Goal: Task Accomplishment & Management: Use online tool/utility

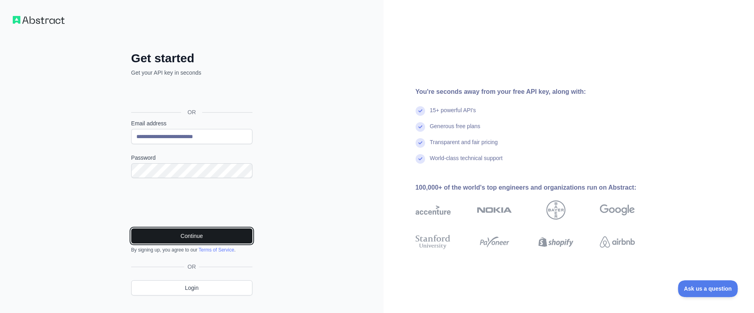
click at [196, 236] on button "Continue" at bounding box center [191, 235] width 121 height 15
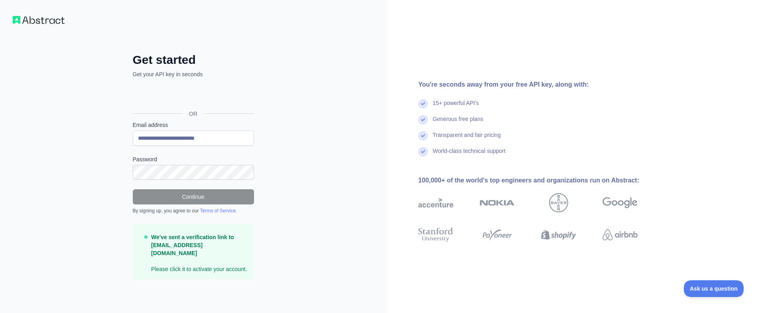
click at [34, 20] on img at bounding box center [39, 20] width 52 height 8
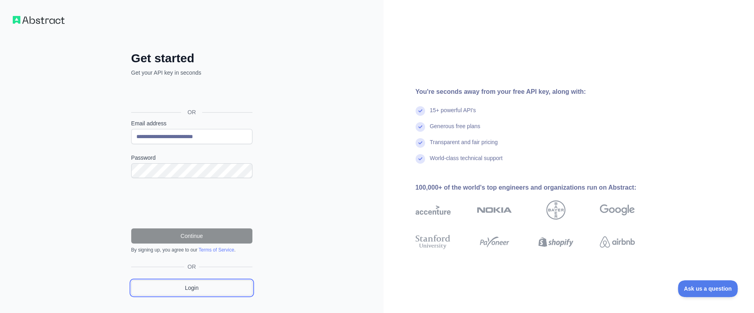
click at [202, 285] on link "Login" at bounding box center [191, 287] width 121 height 15
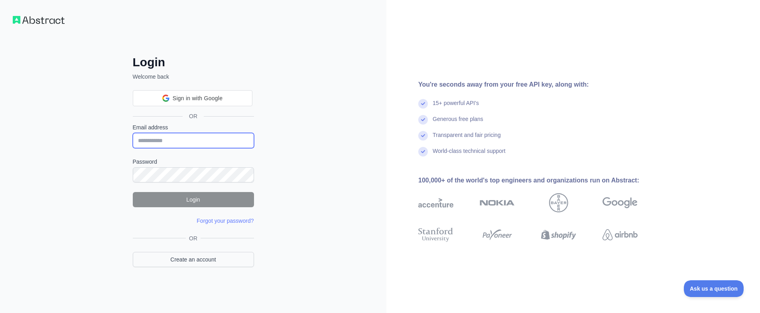
type input "**********"
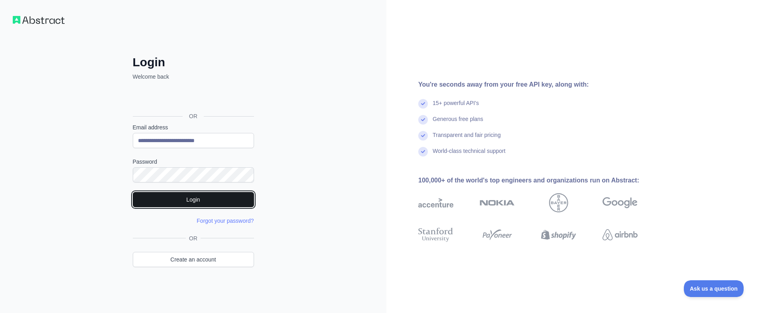
click at [206, 198] on button "Login" at bounding box center [193, 199] width 121 height 15
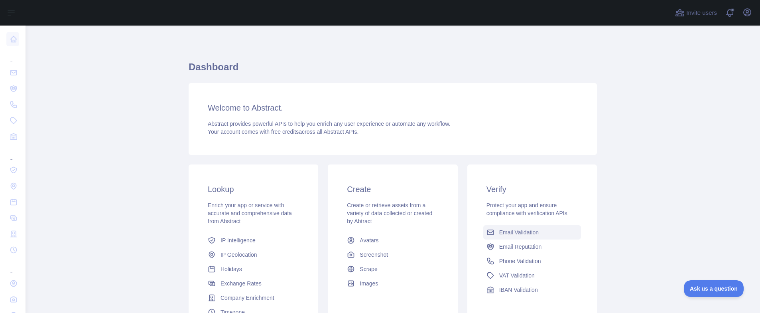
click at [519, 233] on span "Email Validation" at bounding box center [518, 232] width 39 height 8
